Goal: Contribute content: Add original content to the website for others to see

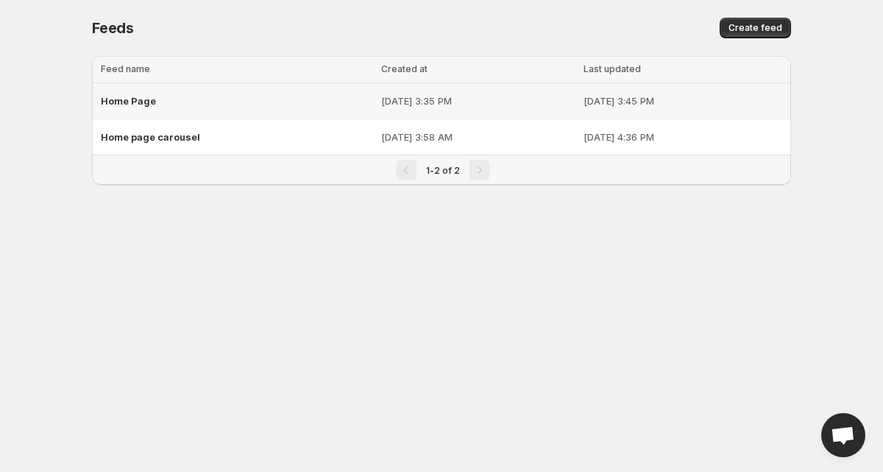
click at [377, 92] on td "[DATE] 3:35 PM" at bounding box center [478, 101] width 202 height 36
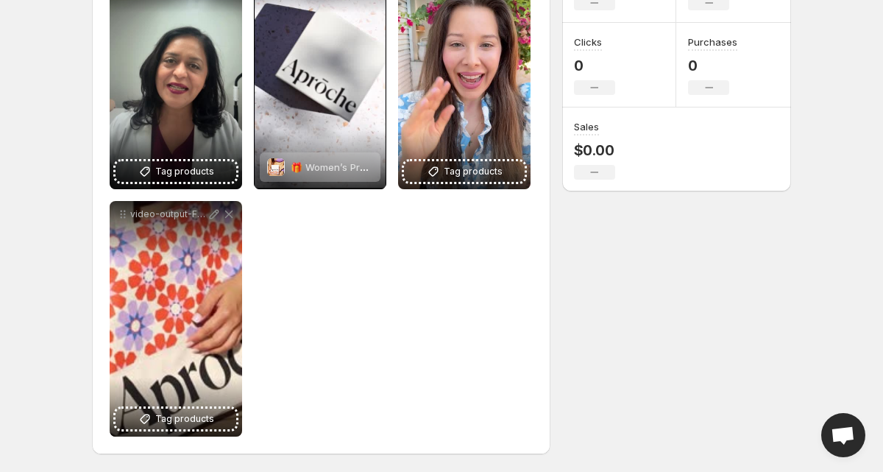
scroll to position [125, 0]
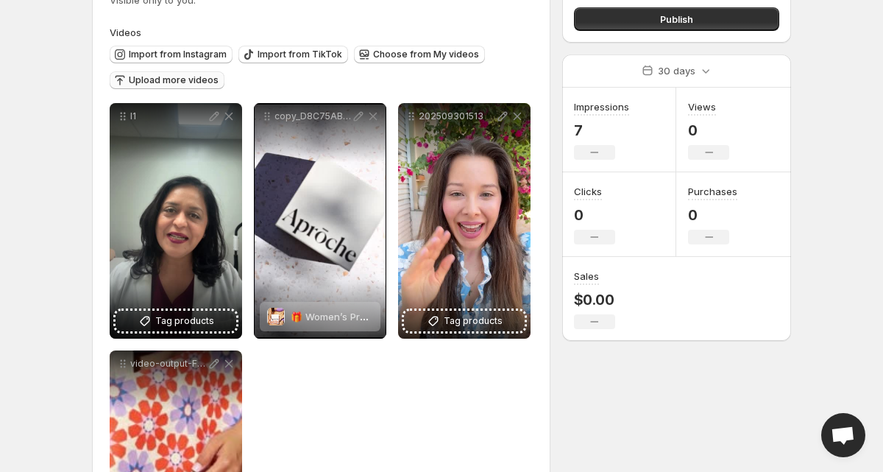
click at [191, 85] on span "Upload more videos" at bounding box center [174, 80] width 90 height 12
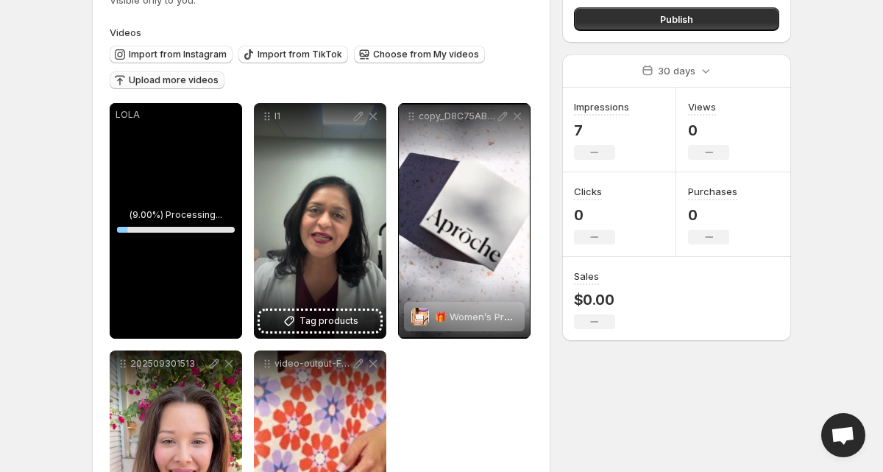
drag, startPoint x: 125, startPoint y: 121, endPoint x: 167, endPoint y: 119, distance: 42.1
click at [167, 119] on div "LOLA" at bounding box center [176, 115] width 133 height 24
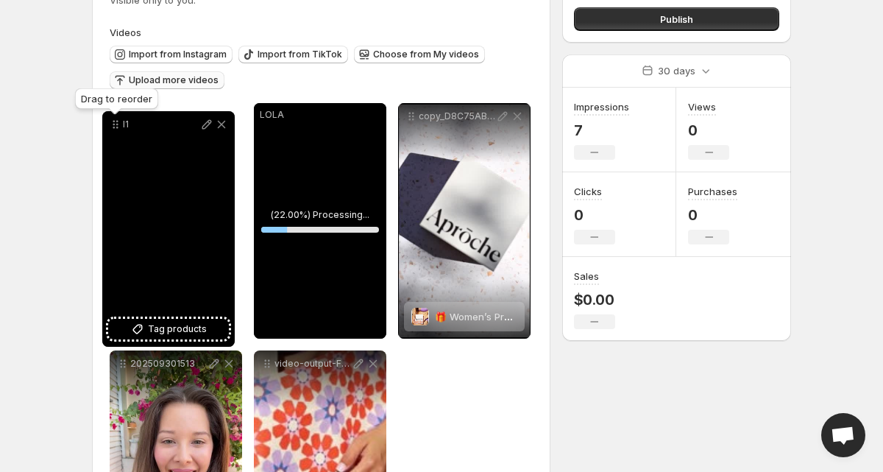
drag, startPoint x: 269, startPoint y: 121, endPoint x: 116, endPoint y: 128, distance: 152.6
click at [116, 128] on icon at bounding box center [117, 128] width 2 height 2
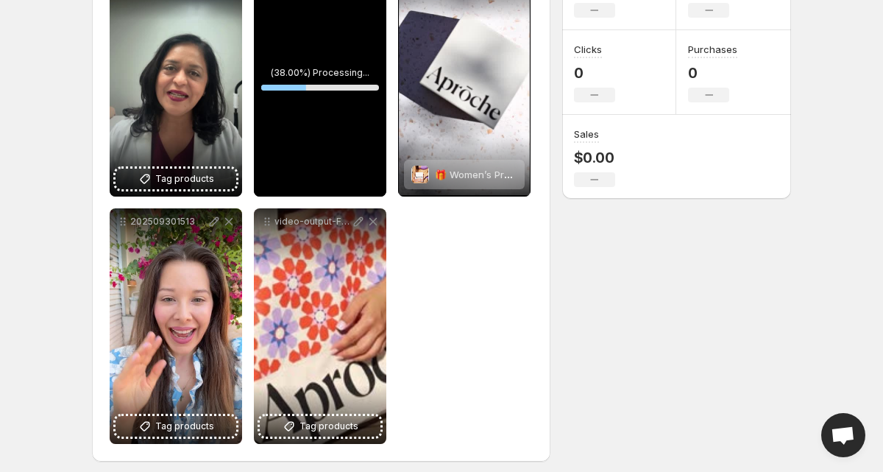
scroll to position [275, 0]
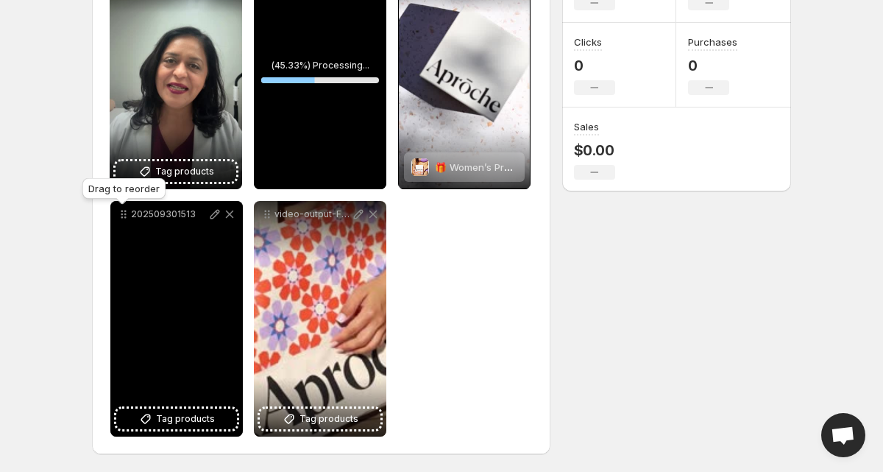
click at [124, 213] on icon at bounding box center [125, 214] width 2 height 2
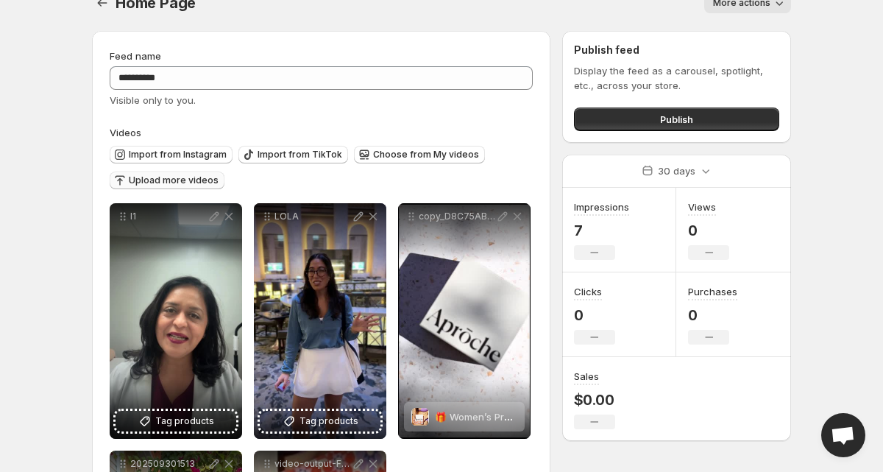
scroll to position [0, 0]
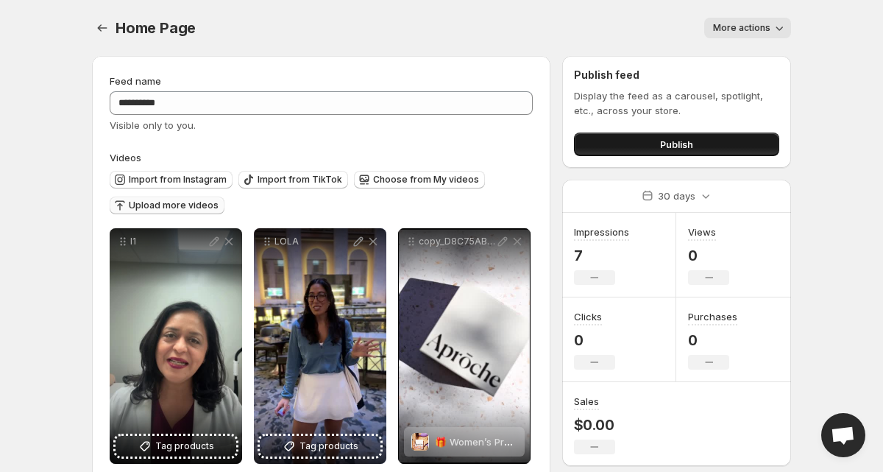
click at [674, 138] on span "Publish" at bounding box center [676, 144] width 33 height 15
